Goal: Check status: Check status

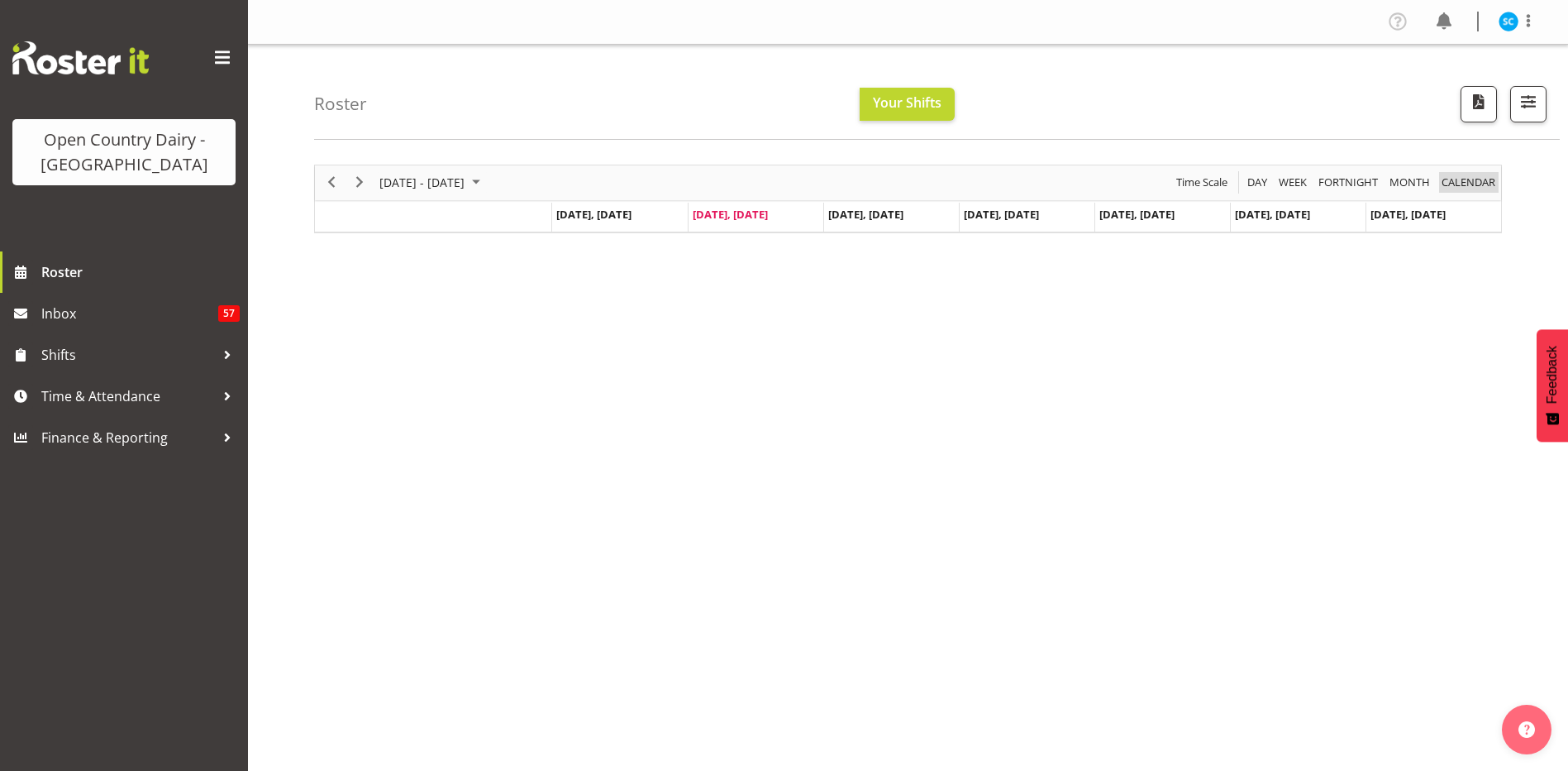
click at [1458, 181] on span "calendar" at bounding box center [1468, 182] width 57 height 21
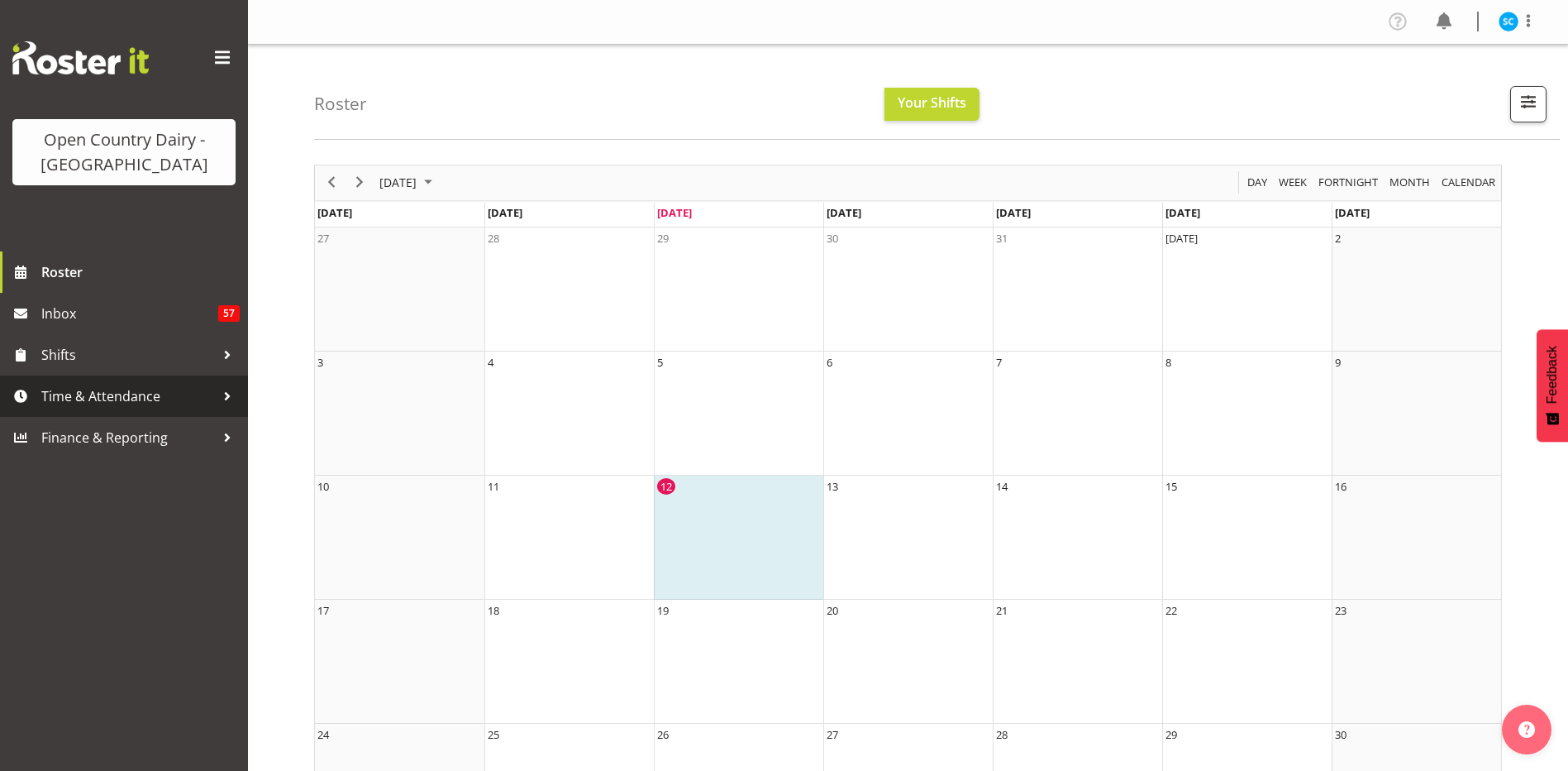
click at [118, 402] on span "Time & Attendance" at bounding box center [128, 396] width 174 height 25
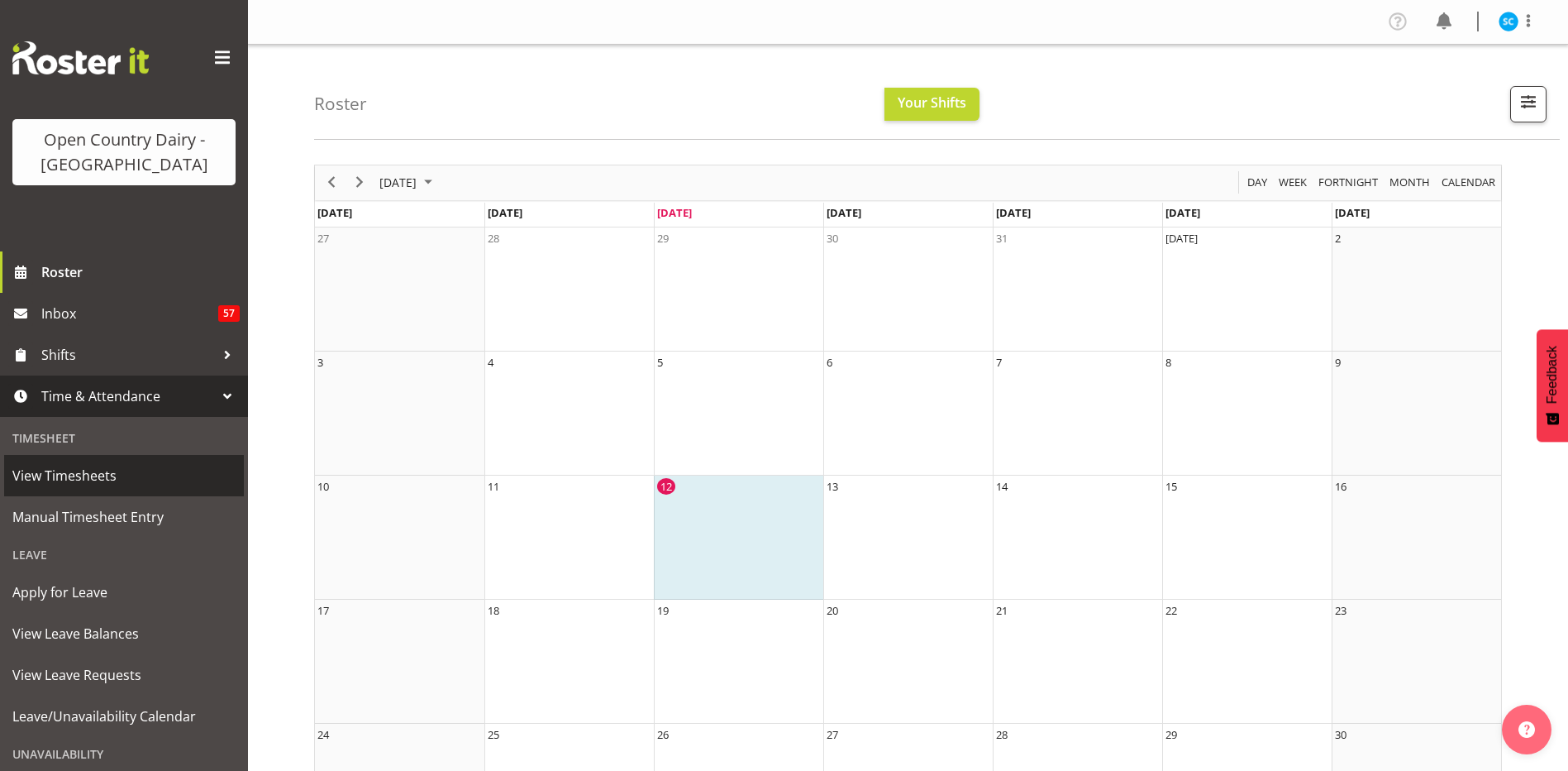
click at [139, 479] on span "View Timesheets" at bounding box center [124, 475] width 224 height 25
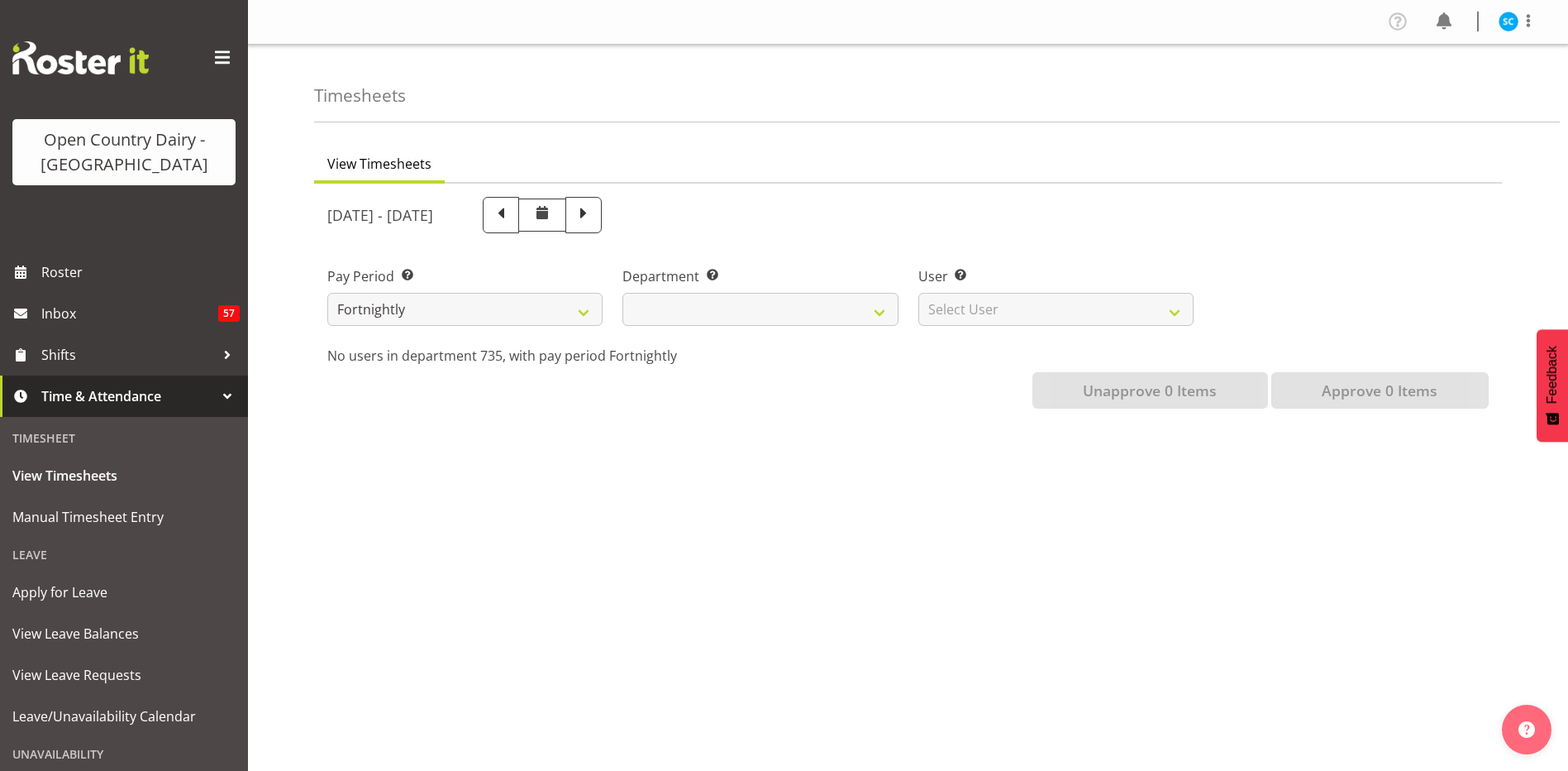
select select
